Goal: Check status: Check status

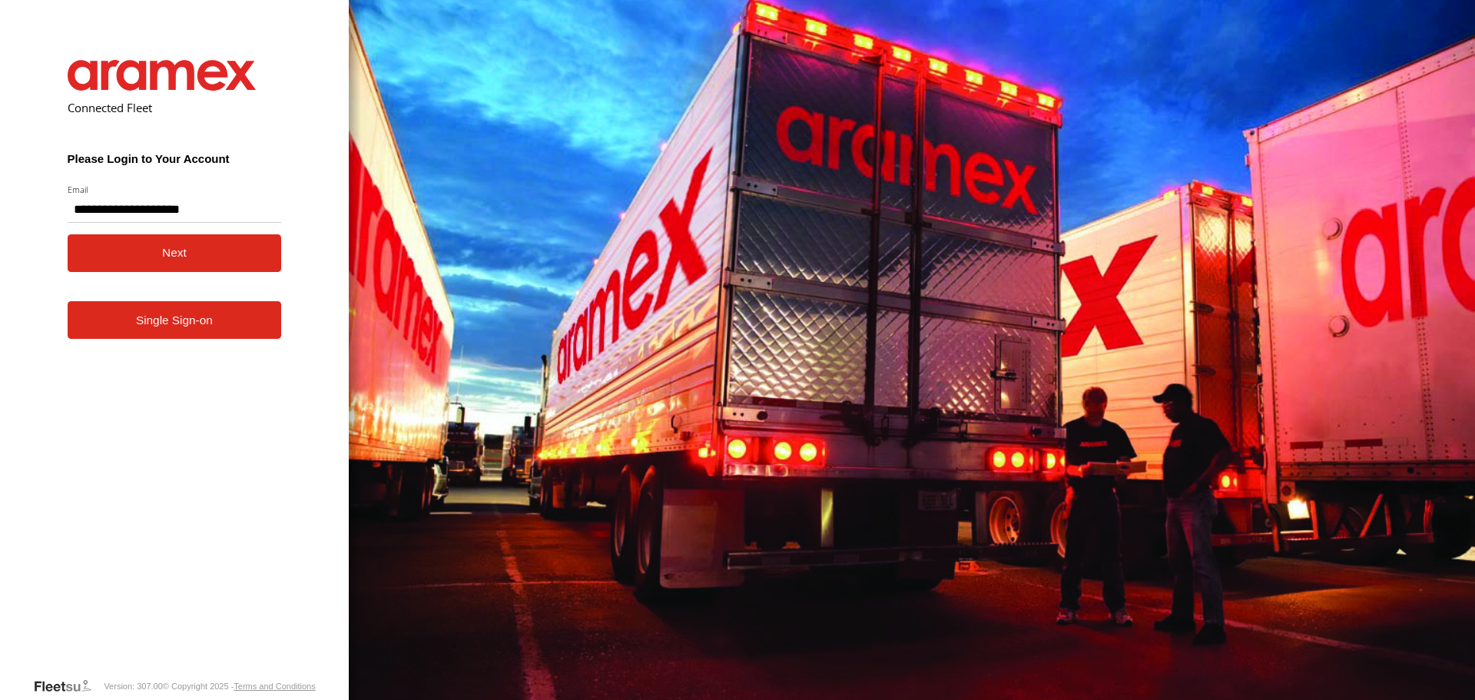
type input "**********"
click at [142, 255] on button "Next" at bounding box center [175, 253] width 214 height 38
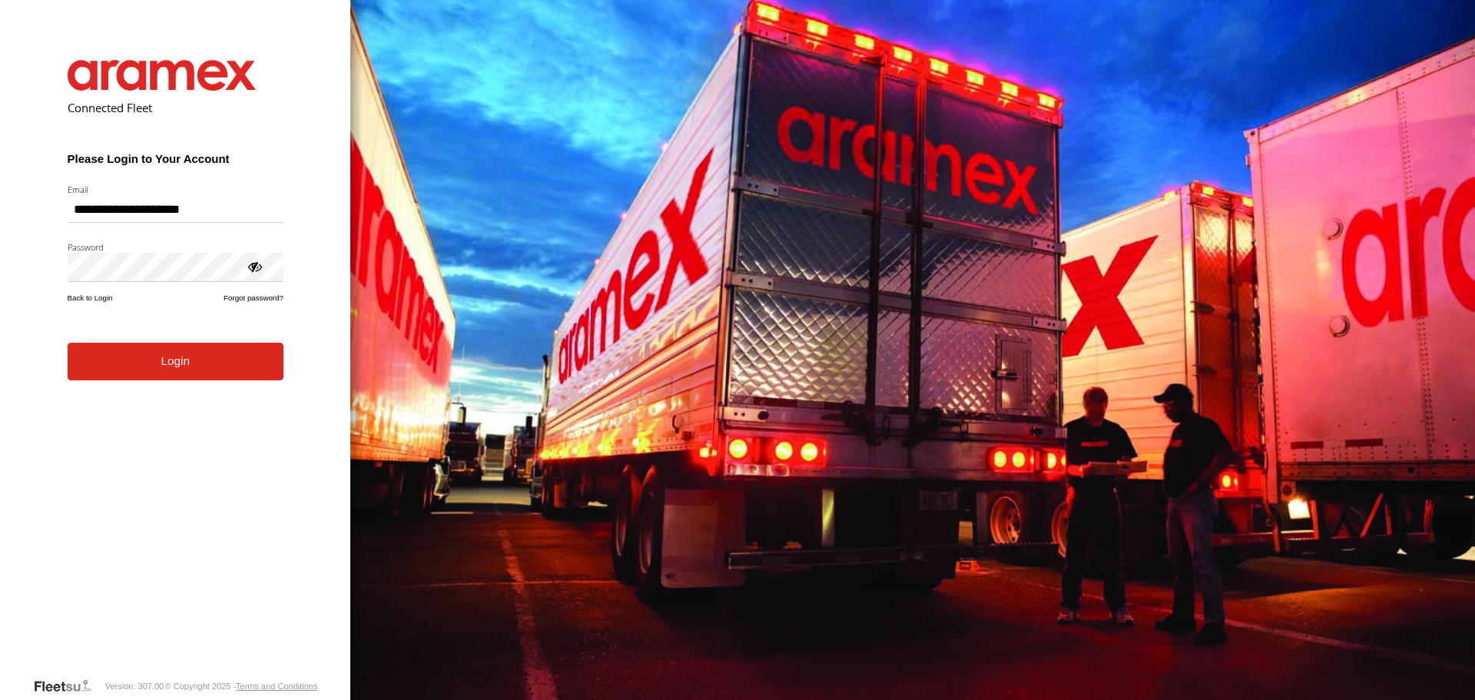
click at [140, 376] on button "Login" at bounding box center [176, 362] width 216 height 38
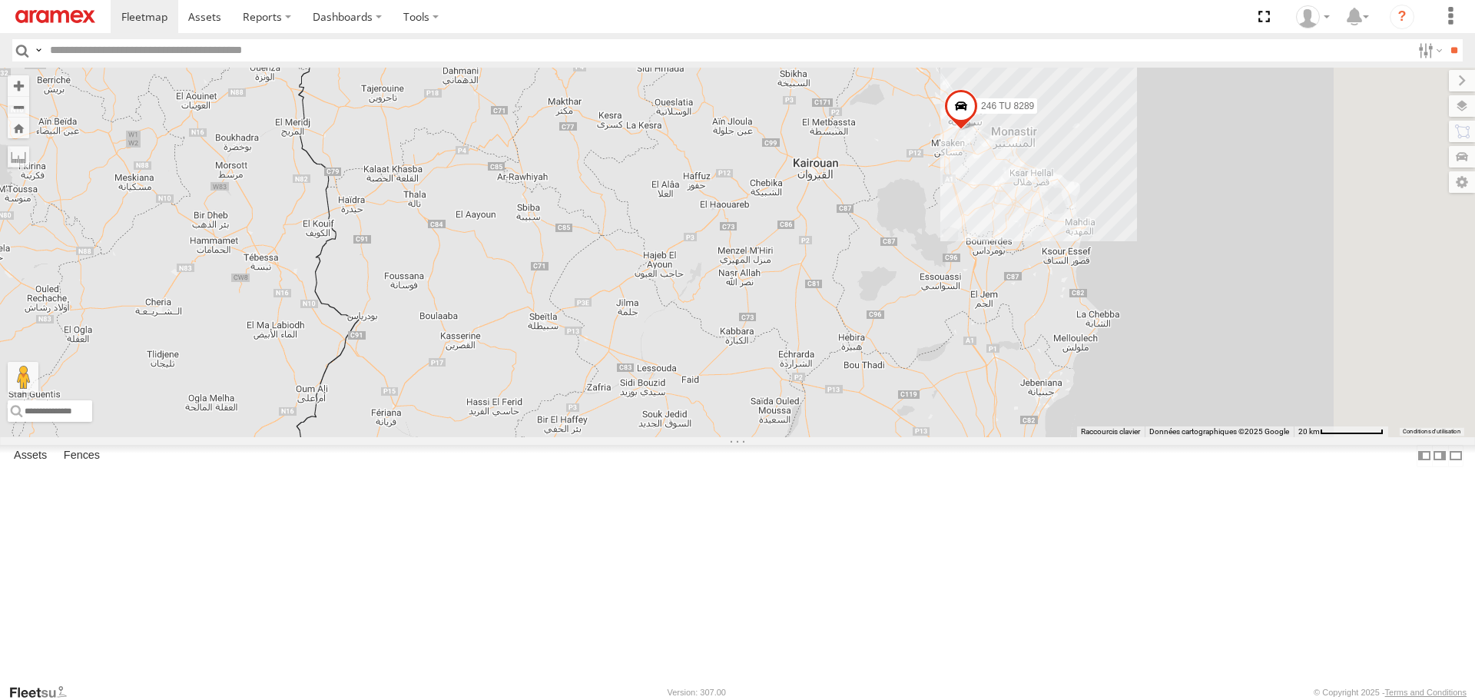
drag, startPoint x: 1065, startPoint y: 302, endPoint x: 927, endPoint y: 505, distance: 245.1
click at [928, 436] on div "3 231 TU 3159 245 TU 9065 245 TU 9063 246 TU 8289 247 TU 9974" at bounding box center [737, 252] width 1475 height 369
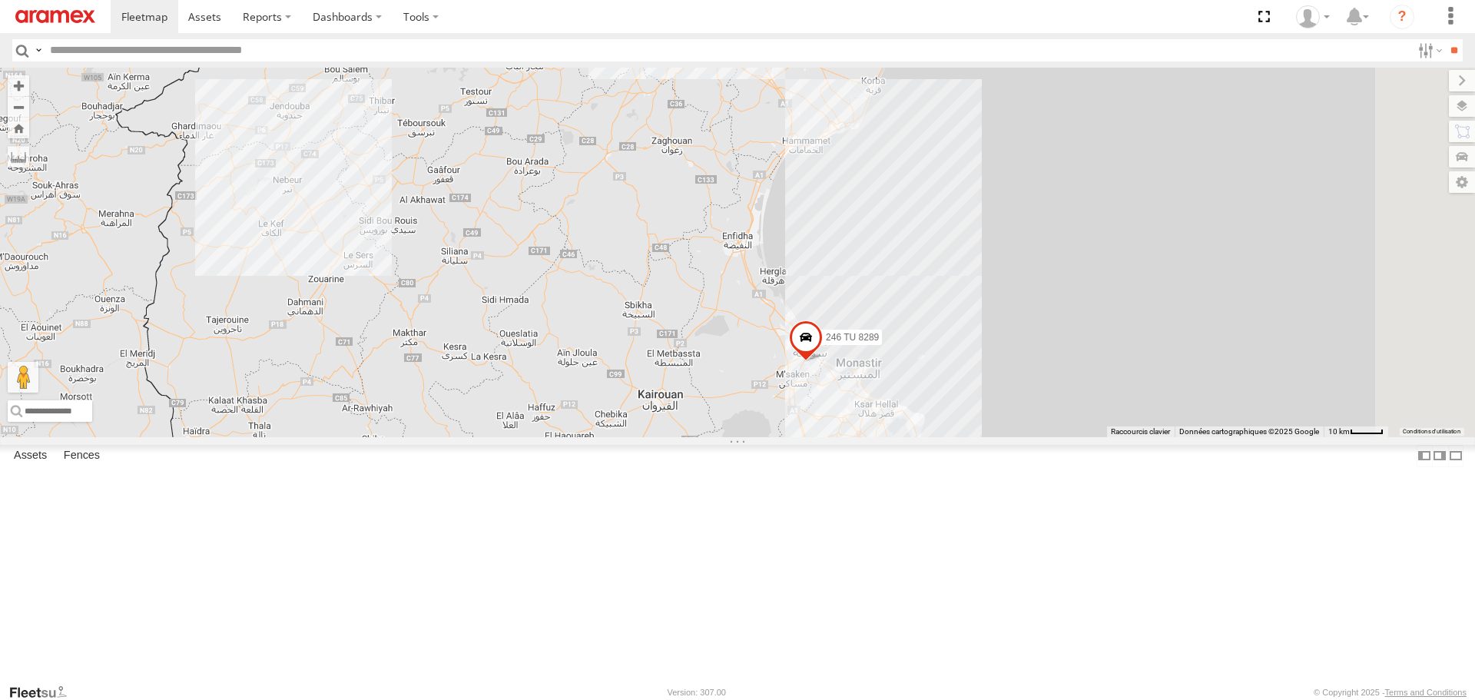
drag, startPoint x: 936, startPoint y: 535, endPoint x: 996, endPoint y: 438, distance: 113.9
click at [996, 436] on div "3 231 TU 3159 245 TU 9065 245 TU 9063 246 TU 8289 247 TU 9974" at bounding box center [737, 252] width 1475 height 369
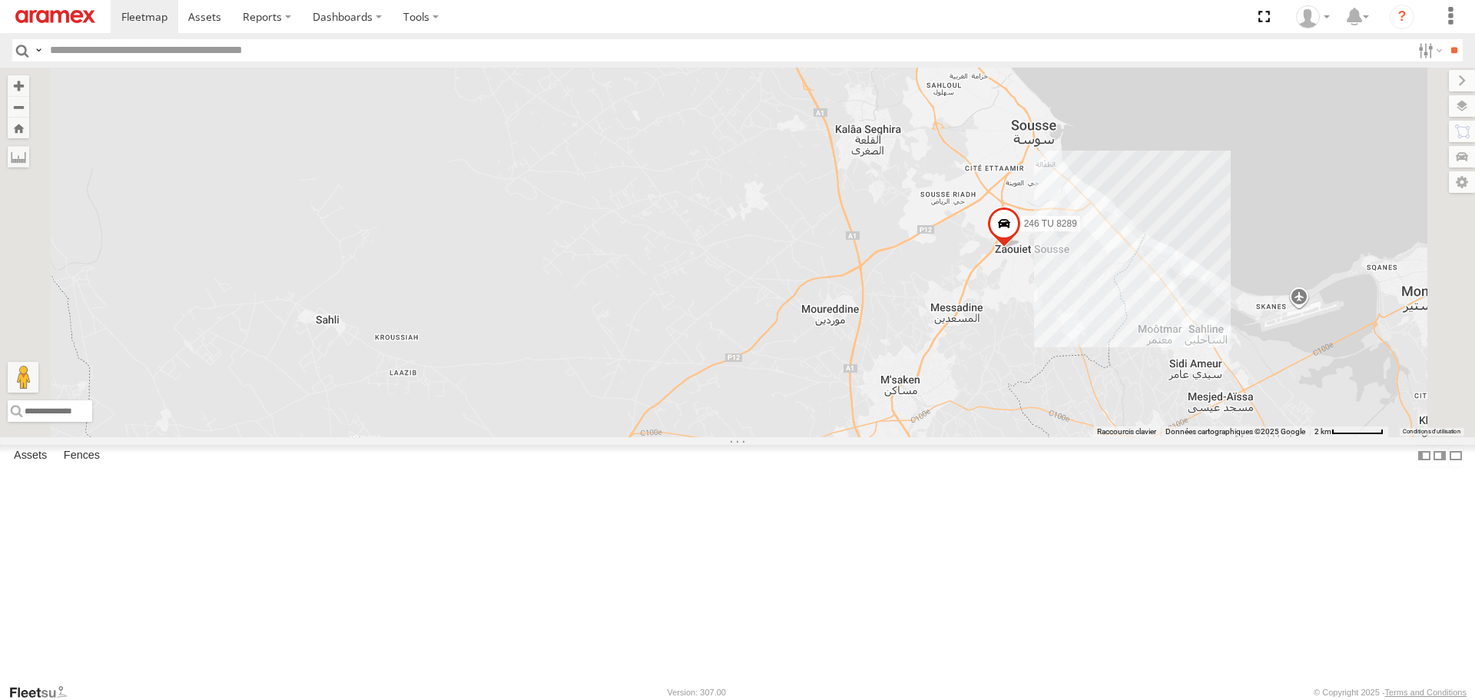
drag, startPoint x: 1189, startPoint y: 352, endPoint x: 1143, endPoint y: 383, distance: 54.8
click at [1143, 383] on div "231 TU 3159 245 TU 9065 245 TU 9063 246 TU 8289 247 TU 9974" at bounding box center [737, 252] width 1475 height 369
click at [1020, 249] on span at bounding box center [1003, 227] width 34 height 41
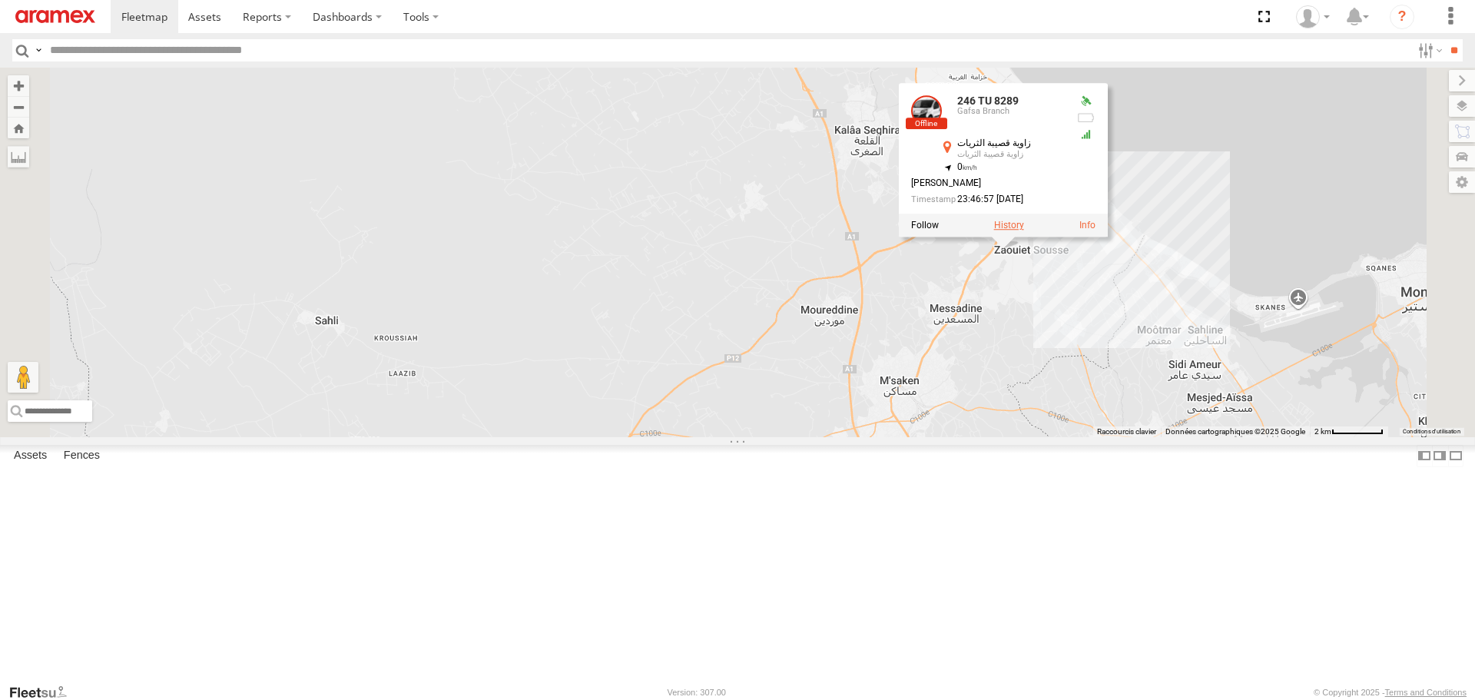
click at [1024, 231] on label at bounding box center [1009, 225] width 30 height 11
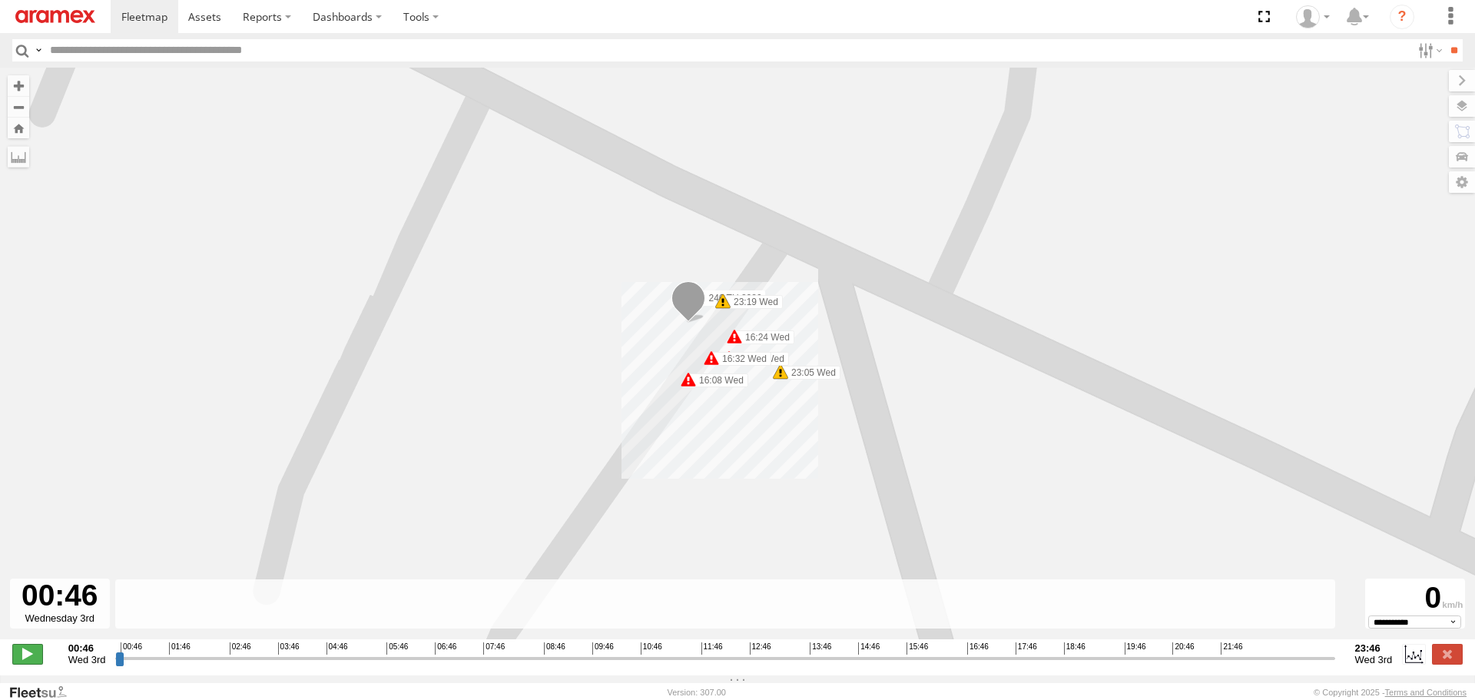
click at [36, 660] on span at bounding box center [27, 654] width 31 height 20
click at [541, 665] on input "range" at bounding box center [724, 658] width 1219 height 15
click at [604, 661] on input "range" at bounding box center [724, 658] width 1219 height 15
click at [773, 662] on input "range" at bounding box center [724, 658] width 1219 height 15
click at [1039, 665] on input "range" at bounding box center [724, 658] width 1219 height 15
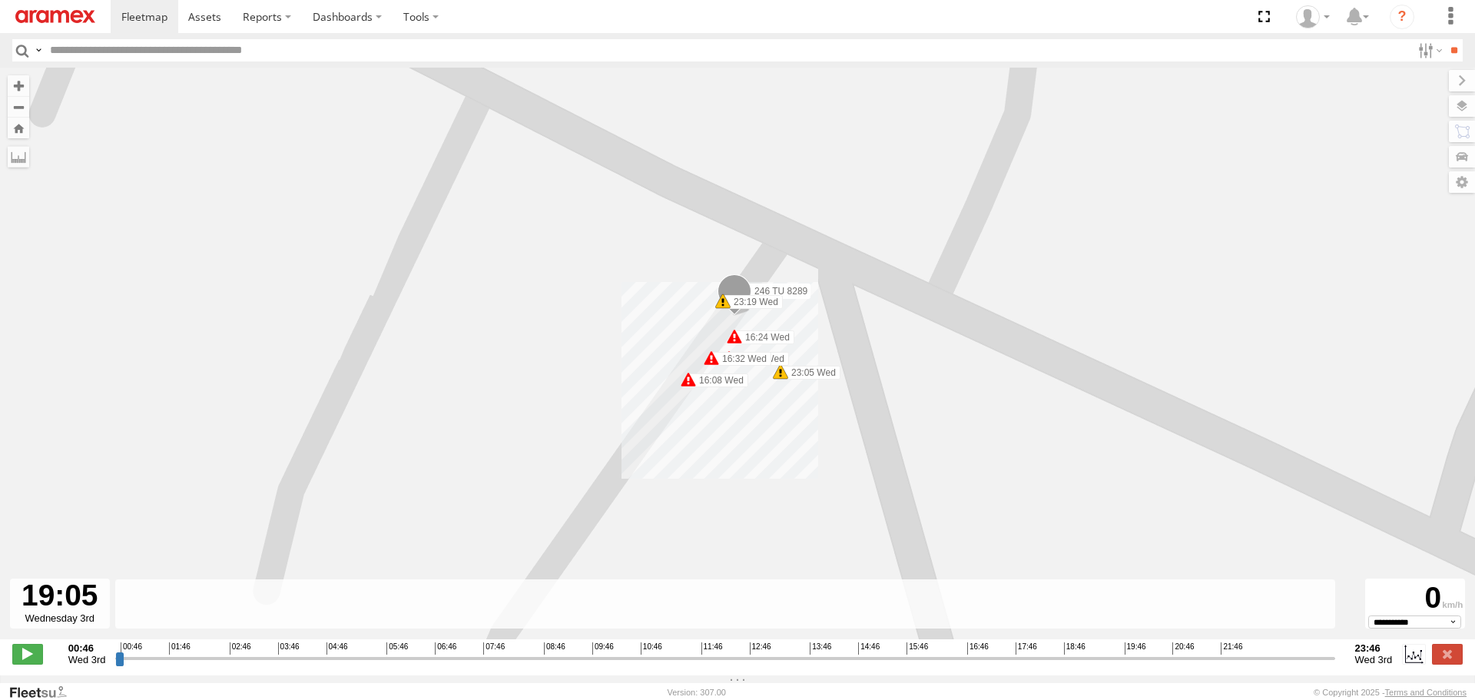
click at [1083, 665] on input "range" at bounding box center [724, 658] width 1219 height 15
click at [1155, 664] on input "range" at bounding box center [724, 658] width 1219 height 15
click at [1226, 665] on input "range" at bounding box center [724, 658] width 1219 height 15
click at [1293, 663] on input "range" at bounding box center [724, 658] width 1219 height 15
click at [1461, 103] on label at bounding box center [1447, 106] width 56 height 22
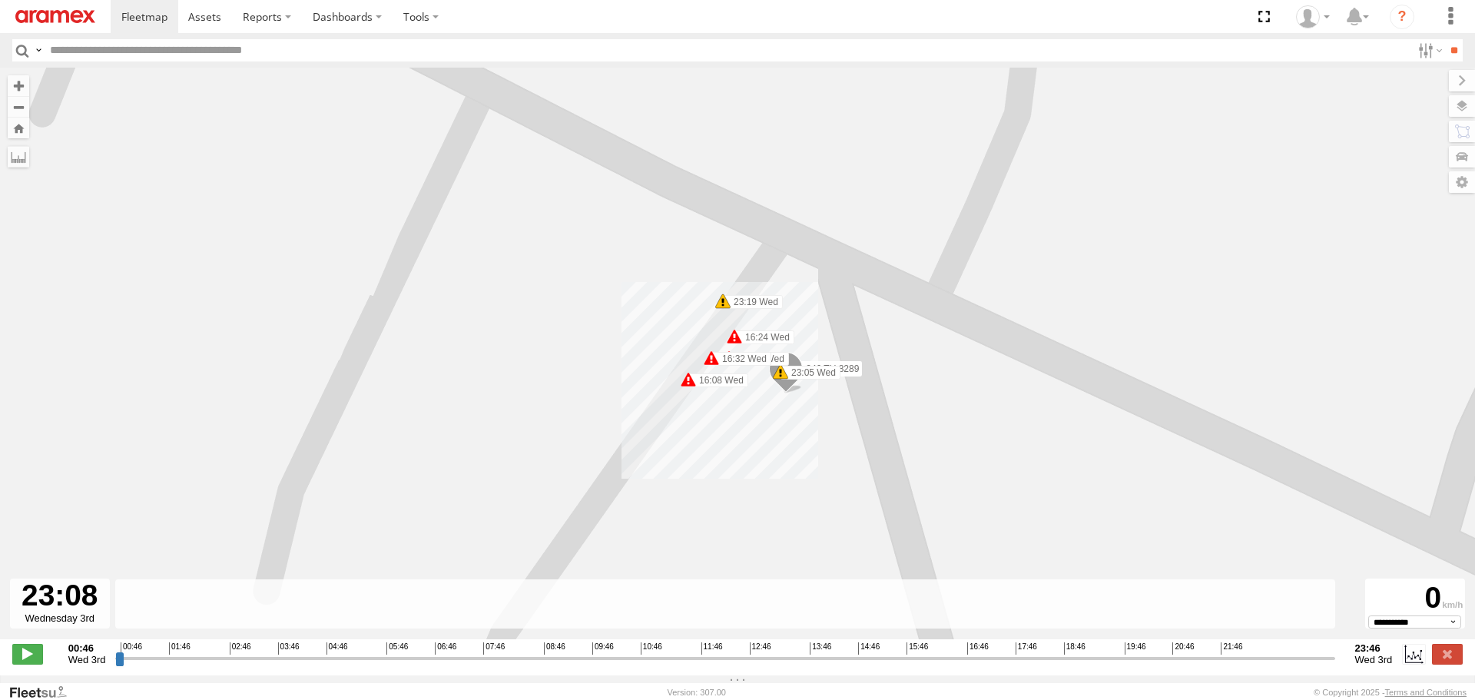
click at [0, 0] on span "Basemaps" at bounding box center [0, 0] width 0 height 0
click at [0, 0] on span "Satellite + Roadmap" at bounding box center [0, 0] width 0 height 0
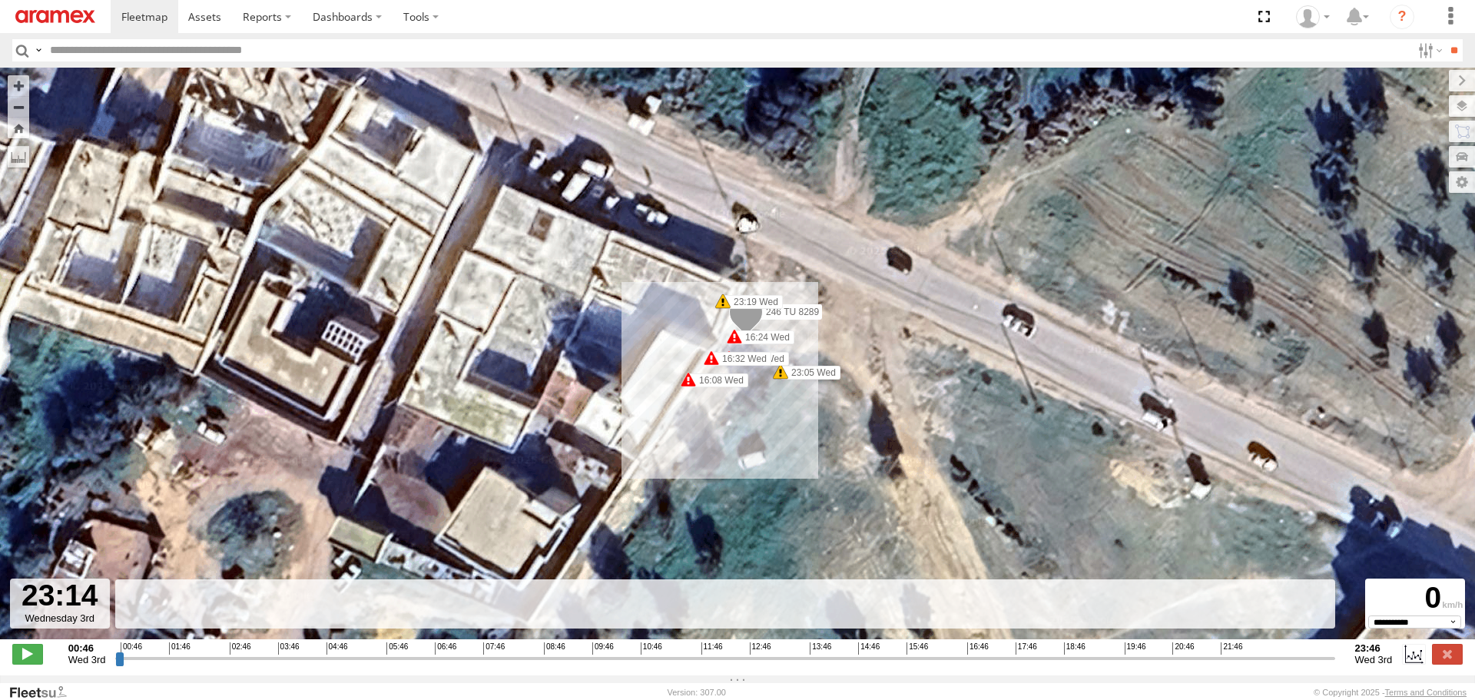
click at [1128, 665] on input "range" at bounding box center [724, 658] width 1219 height 15
click at [868, 665] on input "range" at bounding box center [724, 658] width 1219 height 15
click at [824, 665] on input "range" at bounding box center [724, 658] width 1219 height 15
click at [733, 665] on input "range" at bounding box center [724, 658] width 1219 height 15
click at [1103, 661] on input "range" at bounding box center [724, 658] width 1219 height 15
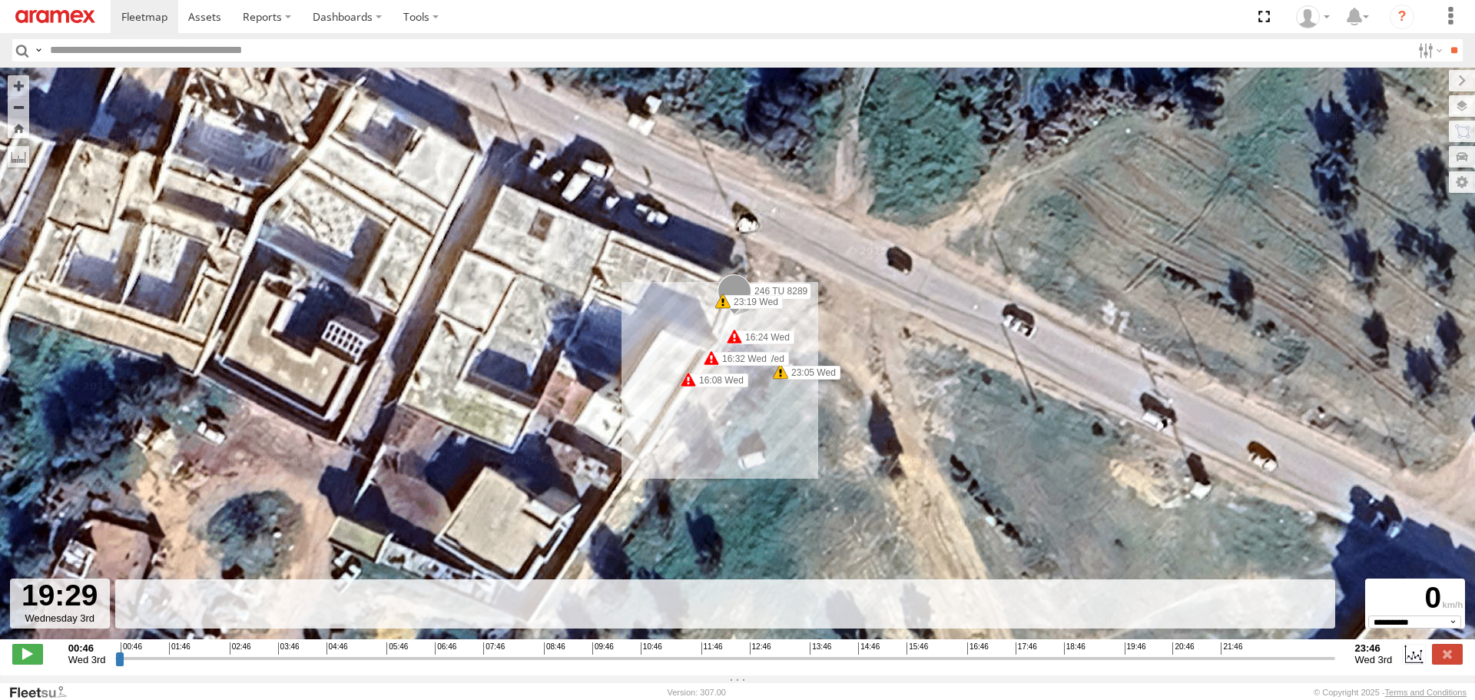
click at [1168, 665] on input "range" at bounding box center [724, 658] width 1219 height 15
click at [1242, 665] on input "range" at bounding box center [724, 658] width 1219 height 15
click at [433, 665] on input "range" at bounding box center [724, 658] width 1219 height 15
click at [370, 664] on input "range" at bounding box center [724, 658] width 1219 height 15
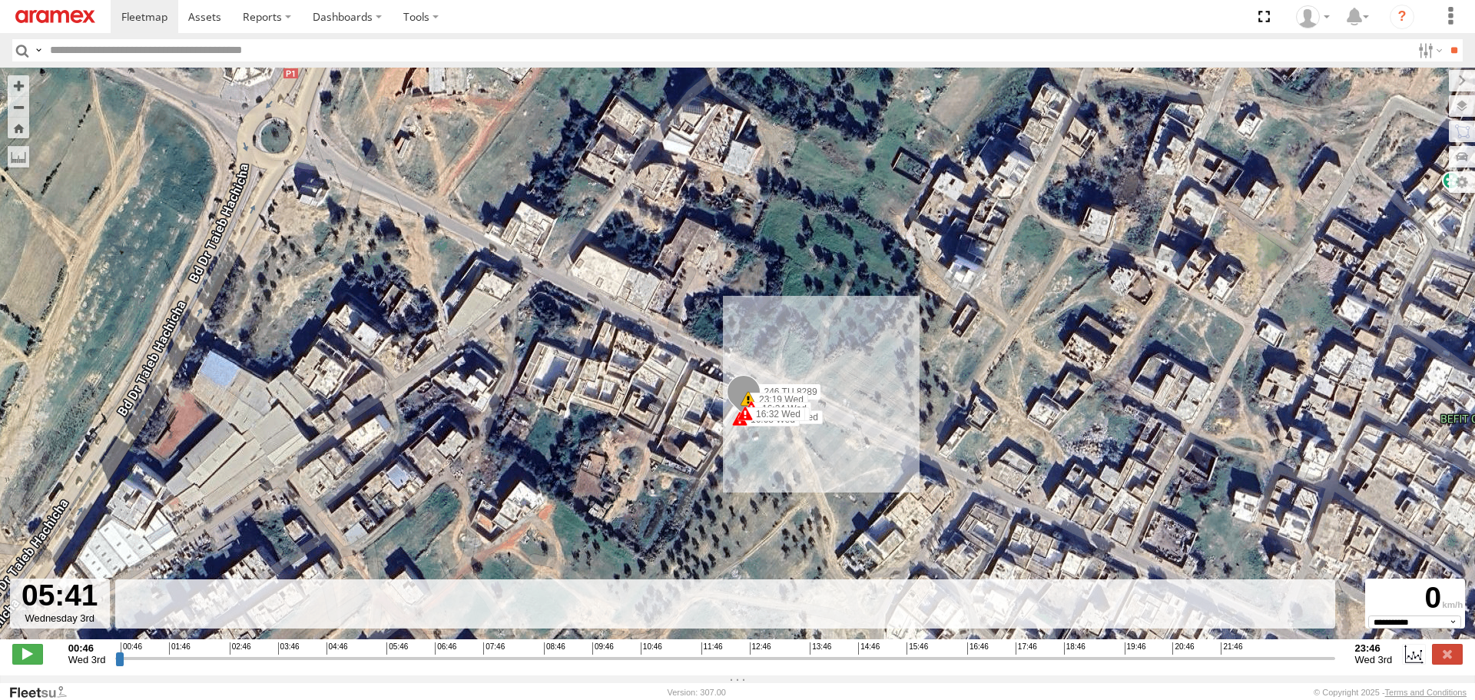
drag, startPoint x: 734, startPoint y: 498, endPoint x: 784, endPoint y: 462, distance: 62.2
click at [784, 462] on div "246 TU 8289 16:08 Wed 16:24 Wed 16:30 Wed 16:32 Wed 23:05 Wed 23:19 Wed" at bounding box center [737, 362] width 1475 height 588
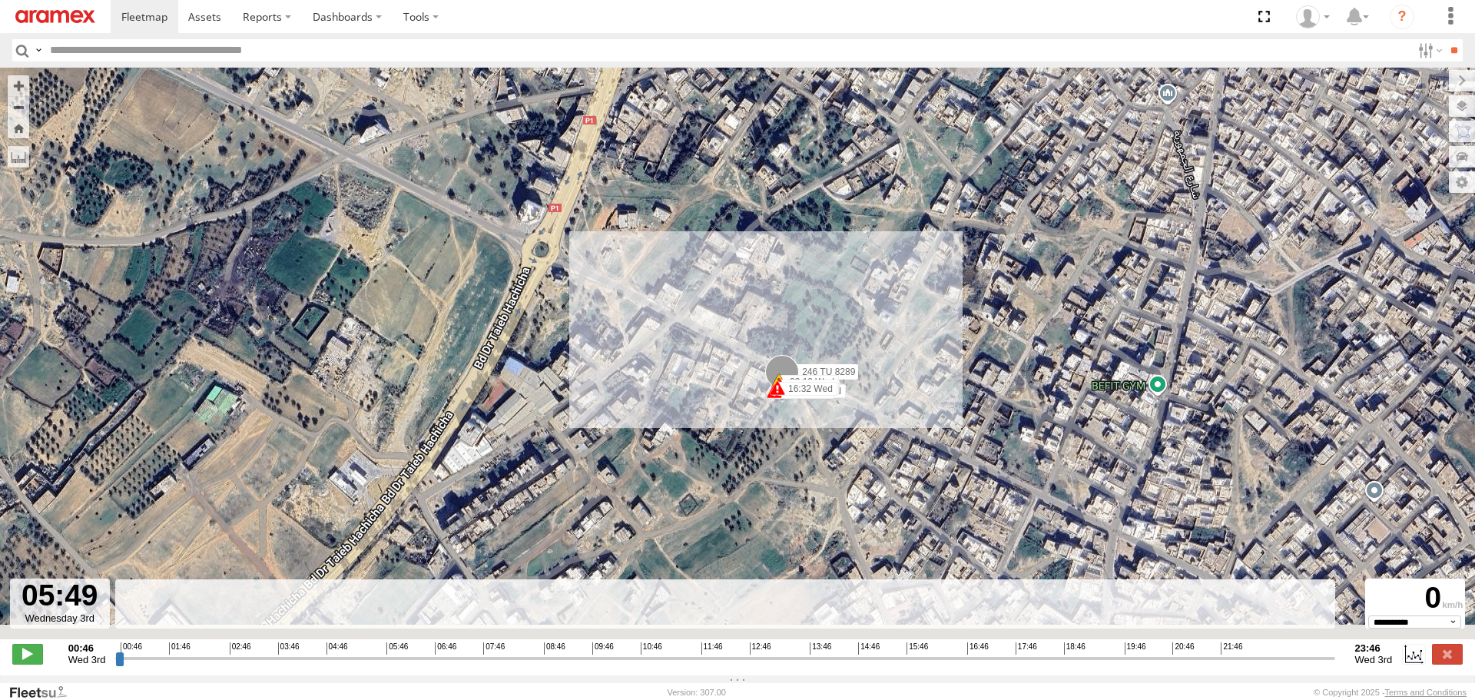
drag, startPoint x: 787, startPoint y: 456, endPoint x: 784, endPoint y: 364, distance: 91.5
click at [785, 366] on div "246 TU 8289 16:08 Wed 16:24 Wed 16:30 Wed 16:32 Wed 23:05 Wed 23:19 Wed" at bounding box center [737, 362] width 1475 height 588
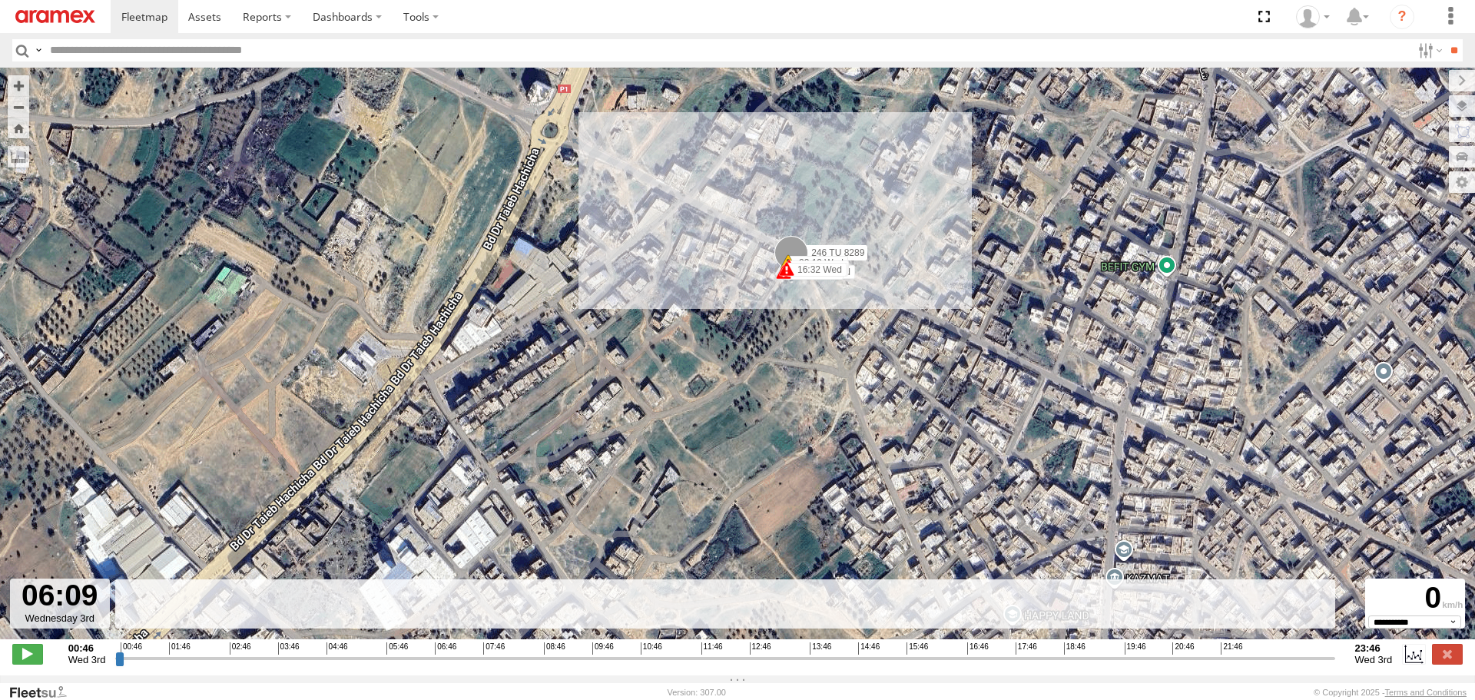
click at [794, 357] on div "246 TU 8289 16:08 Wed 16:24 Wed 16:30 Wed 16:32 Wed 23:05 Wed 23:19 Wed" at bounding box center [737, 362] width 1475 height 588
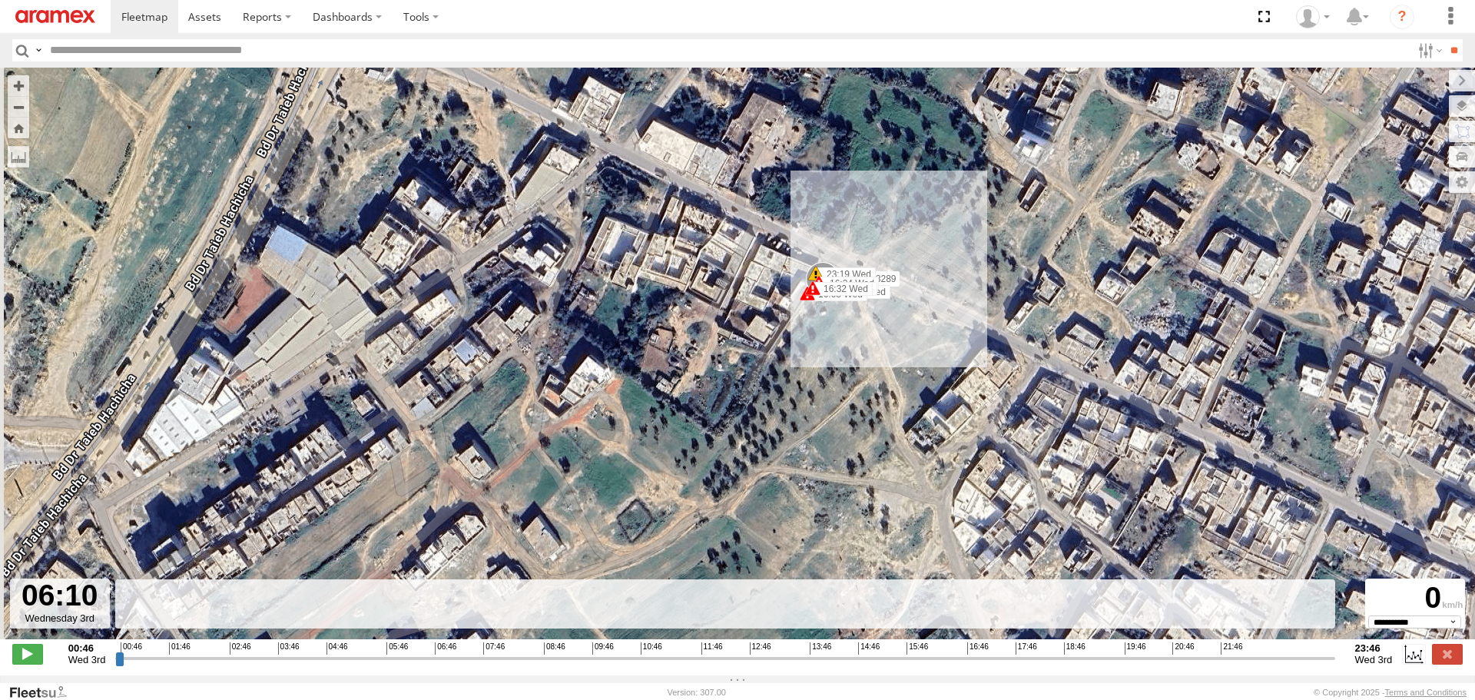
drag, startPoint x: 738, startPoint y: 302, endPoint x: 761, endPoint y: 399, distance: 99.5
click at [761, 399] on div "246 TU 8289 16:08 Wed 16:24 Wed 16:30 Wed 16:32 Wed 23:05 Wed 23:19 Wed" at bounding box center [737, 362] width 1475 height 588
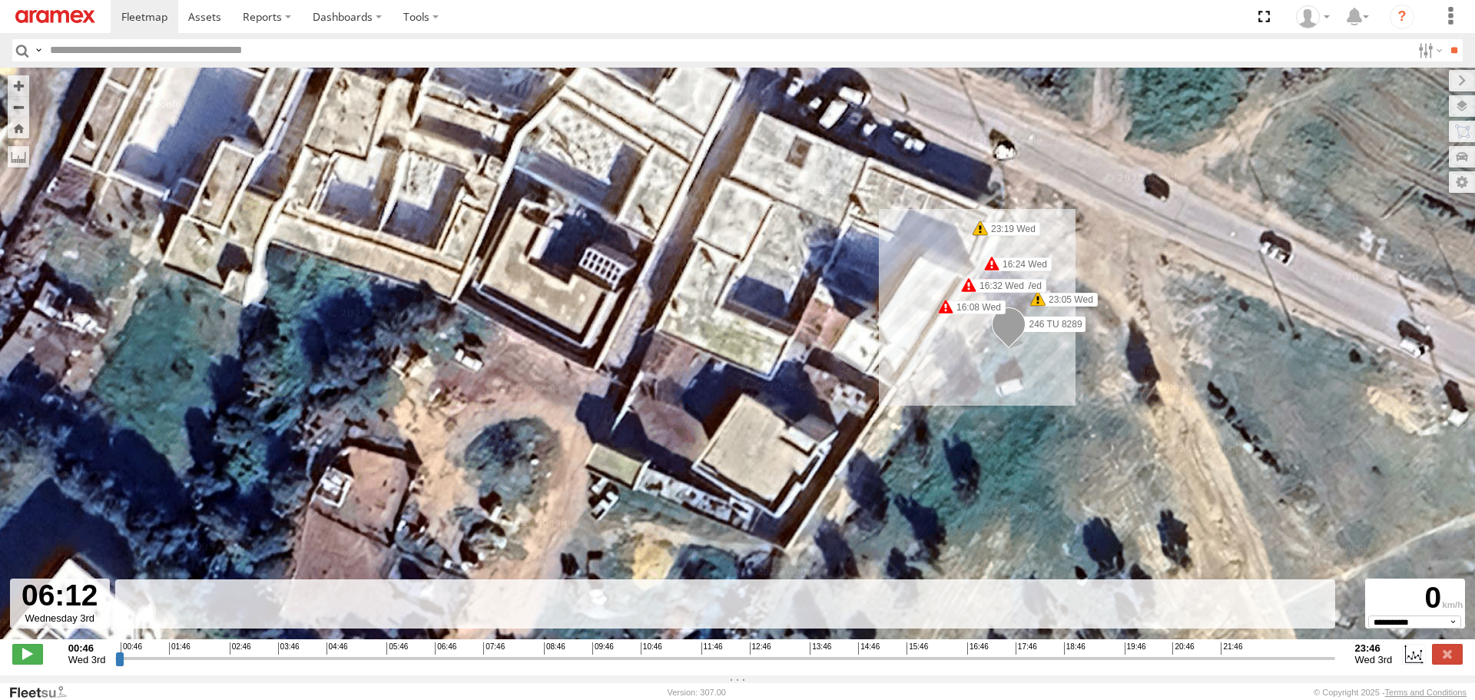
drag, startPoint x: 948, startPoint y: 415, endPoint x: 793, endPoint y: 370, distance: 161.7
click at [793, 370] on div "246 TU 8289 16:08 Wed 16:24 Wed 16:30 Wed 16:32 Wed 23:05 Wed 23:19 Wed" at bounding box center [737, 362] width 1475 height 588
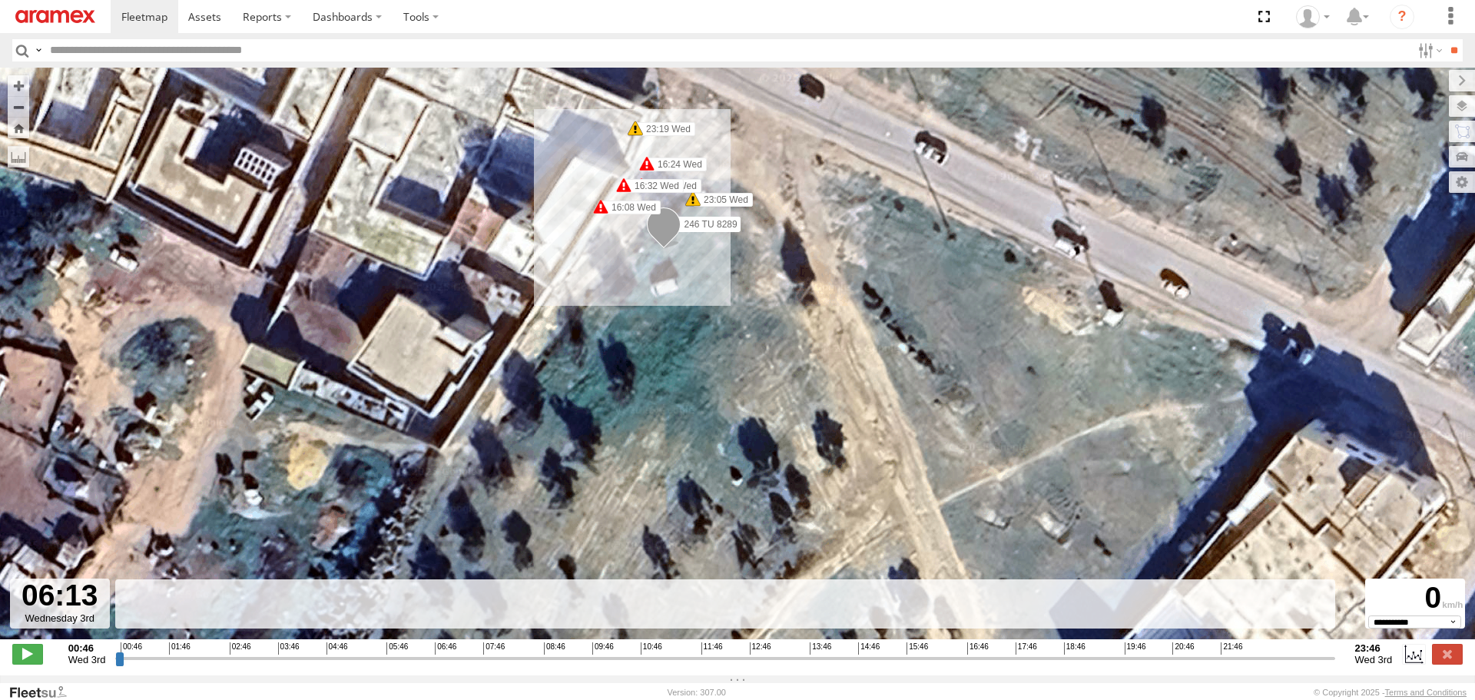
drag, startPoint x: 602, startPoint y: 383, endPoint x: 655, endPoint y: 421, distance: 65.0
click at [655, 421] on div "246 TU 8289 16:08 Wed 16:24 Wed 16:30 Wed 16:32 Wed 23:05 Wed 23:19 Wed" at bounding box center [737, 362] width 1475 height 588
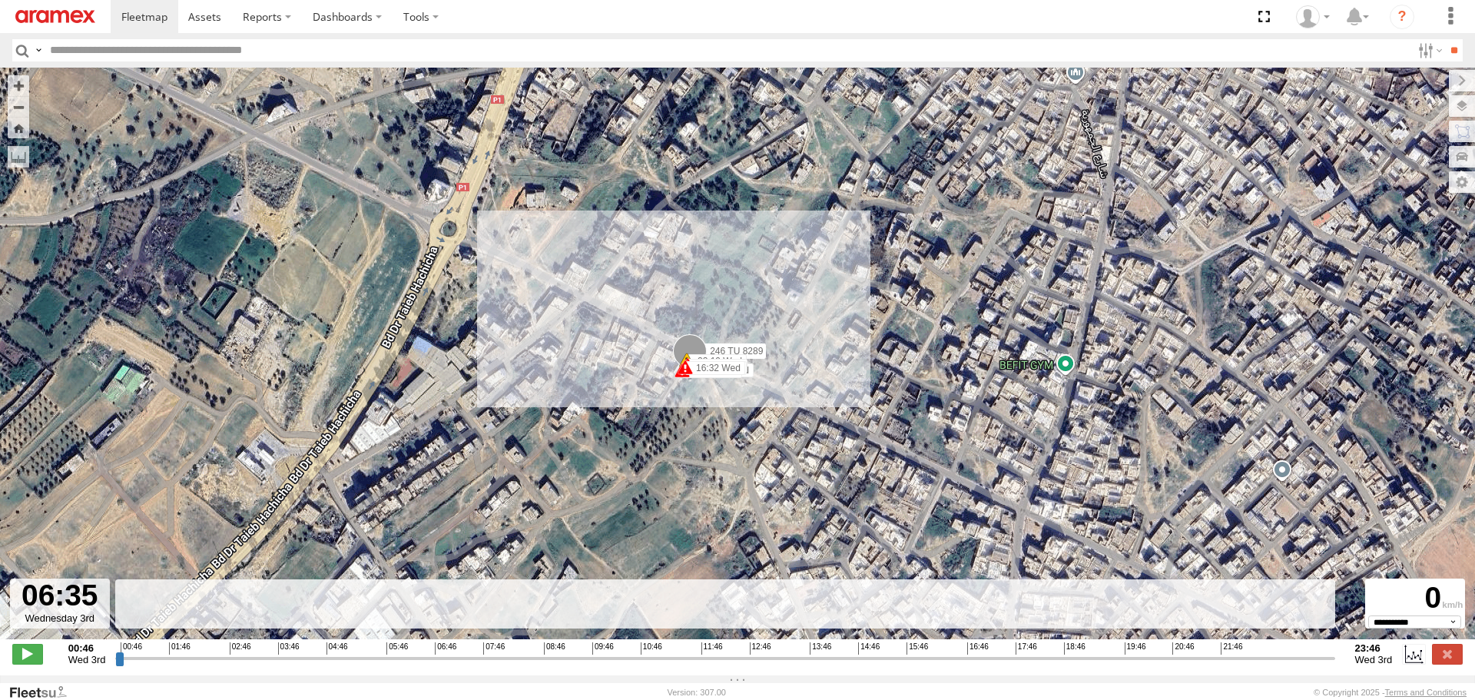
drag, startPoint x: 647, startPoint y: 439, endPoint x: 688, endPoint y: 380, distance: 72.5
click at [688, 380] on div "246 TU 8289 16:08 Wed 16:24 Wed 16:30 Wed 16:32 Wed 23:05 Wed 23:19 Wed" at bounding box center [737, 362] width 1475 height 588
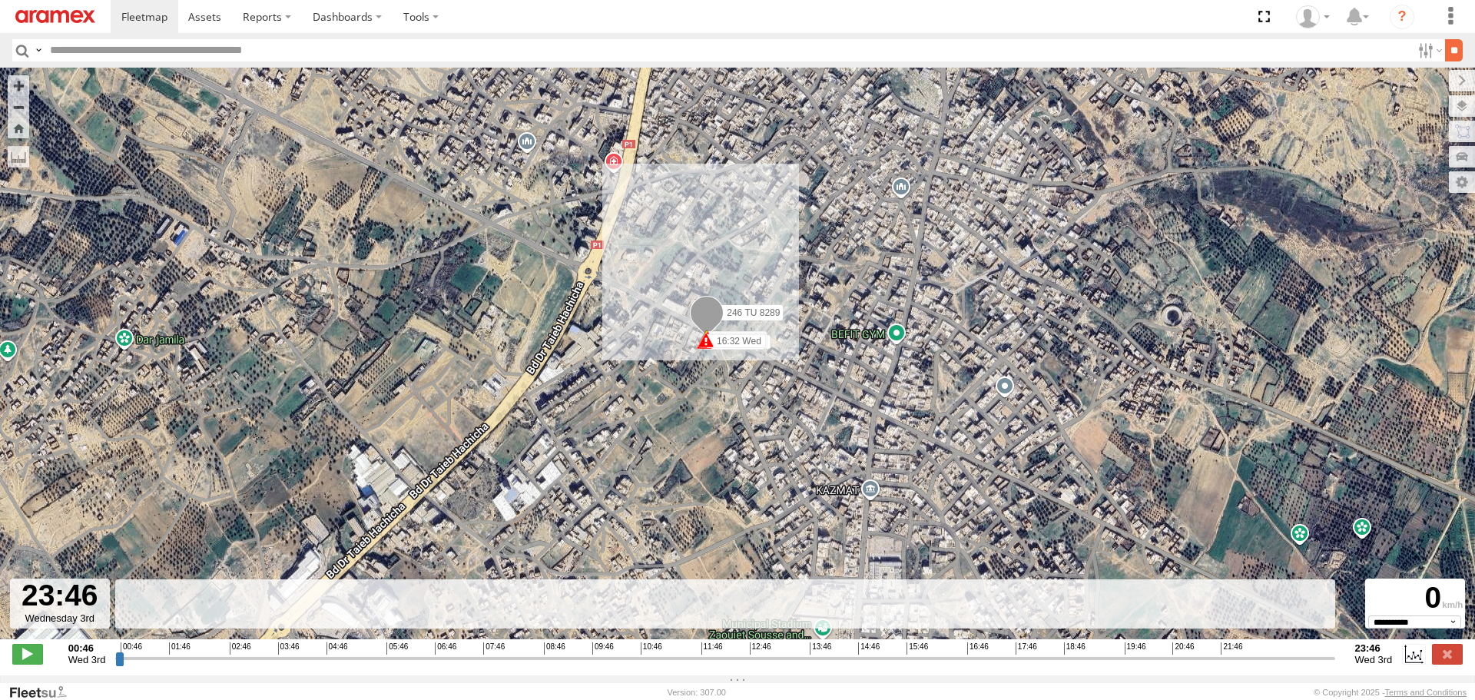
type input "**********"
